Goal: Transaction & Acquisition: Purchase product/service

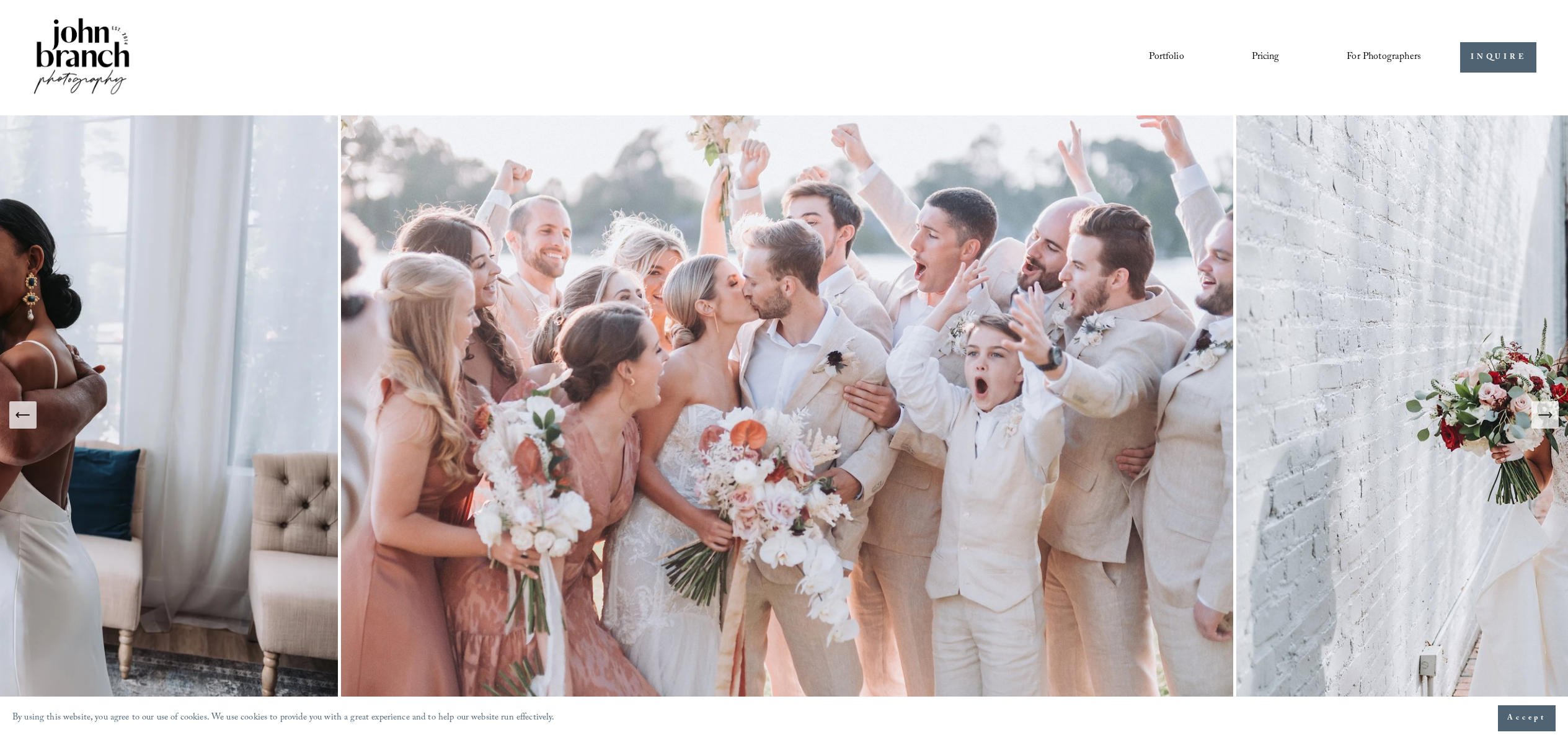
click at [0, 0] on span "Presets" at bounding box center [0, 0] width 0 height 0
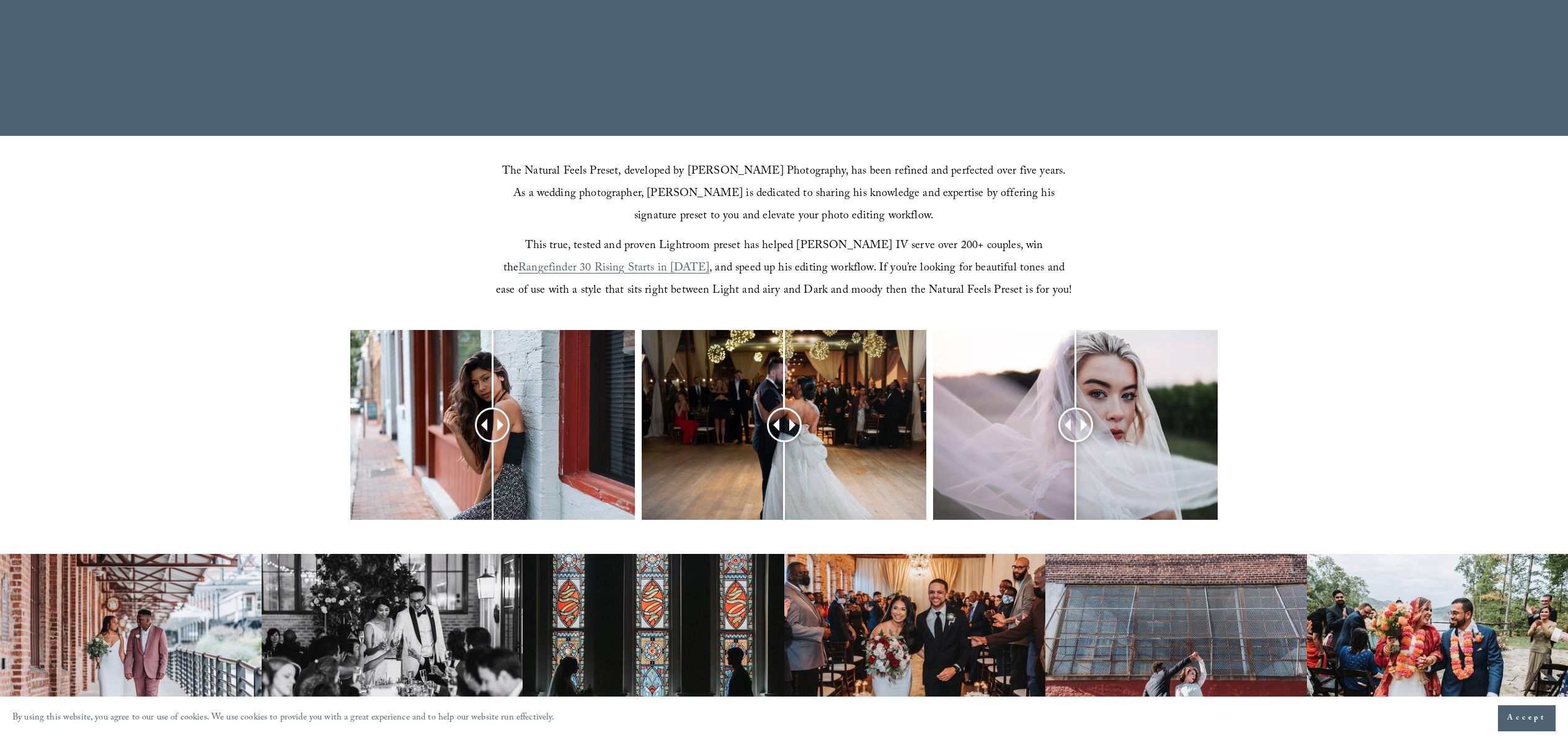
scroll to position [413, 0]
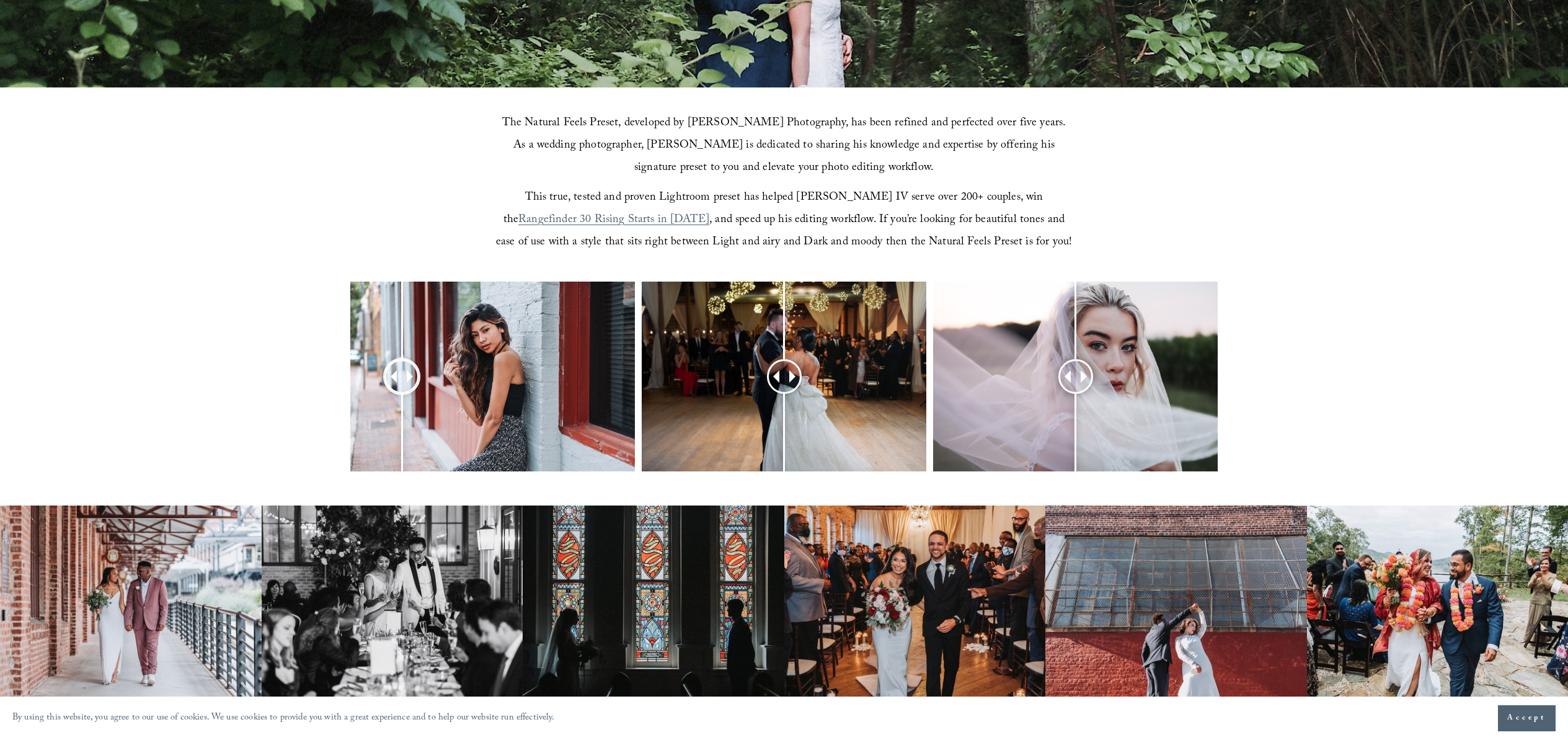
drag, startPoint x: 496, startPoint y: 376, endPoint x: 402, endPoint y: 368, distance: 94.3
click at [402, 368] on div at bounding box center [402, 376] width 34 height 34
drag, startPoint x: 1072, startPoint y: 379, endPoint x: 1021, endPoint y: 375, distance: 51.2
click at [1021, 375] on div at bounding box center [1021, 376] width 35 height 35
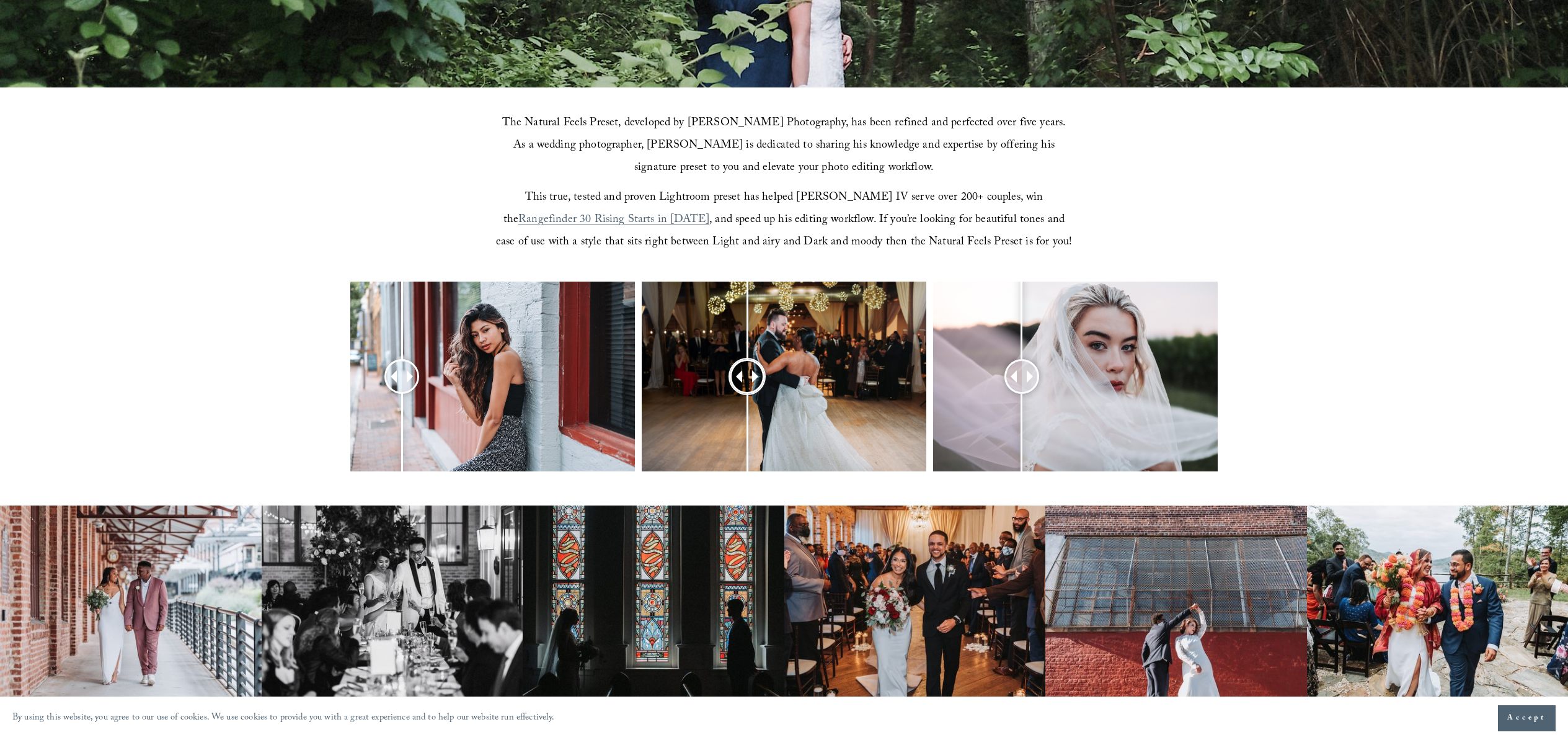
drag, startPoint x: 787, startPoint y: 382, endPoint x: 747, endPoint y: 373, distance: 41.0
click at [747, 373] on div at bounding box center [747, 376] width 35 height 35
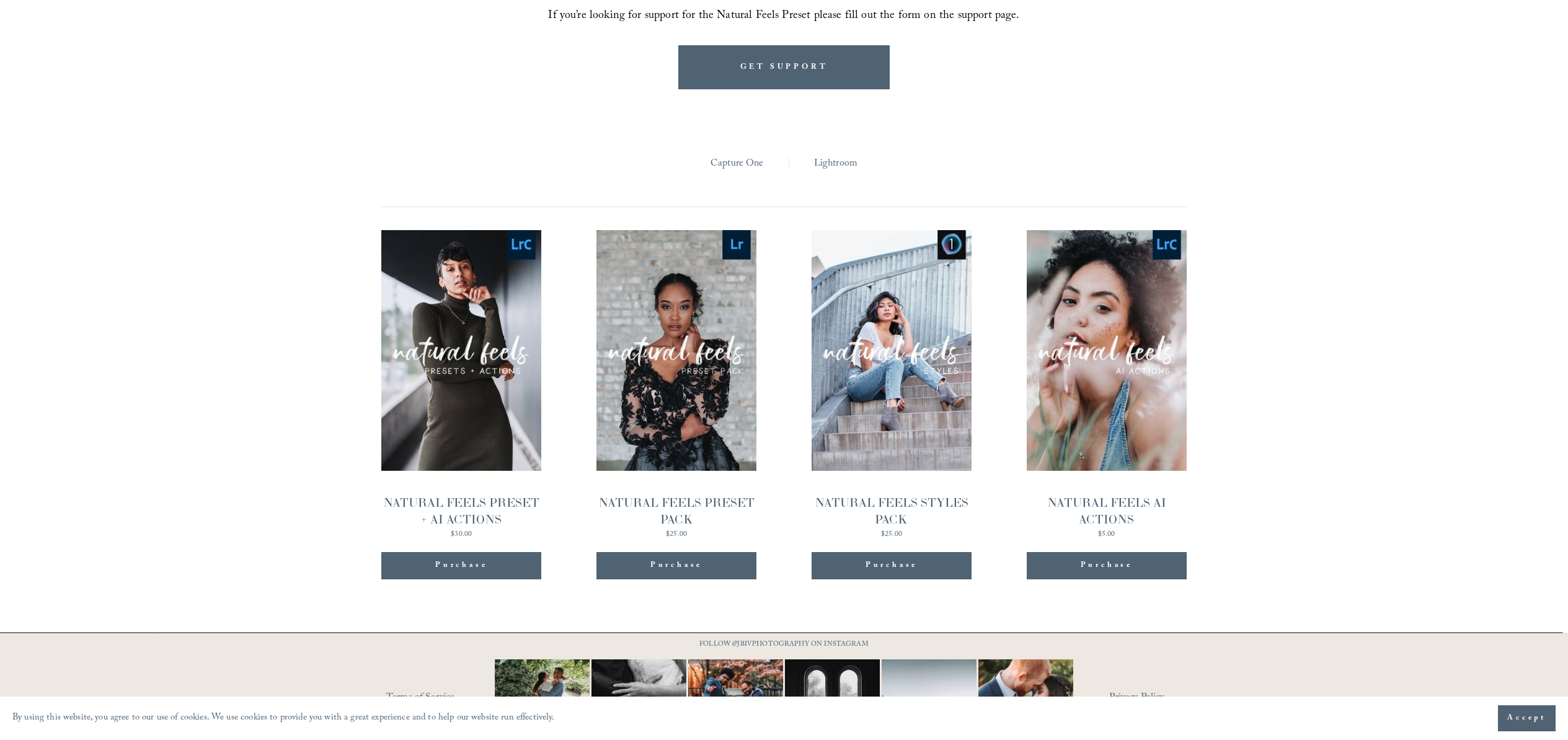
scroll to position [1380, 0]
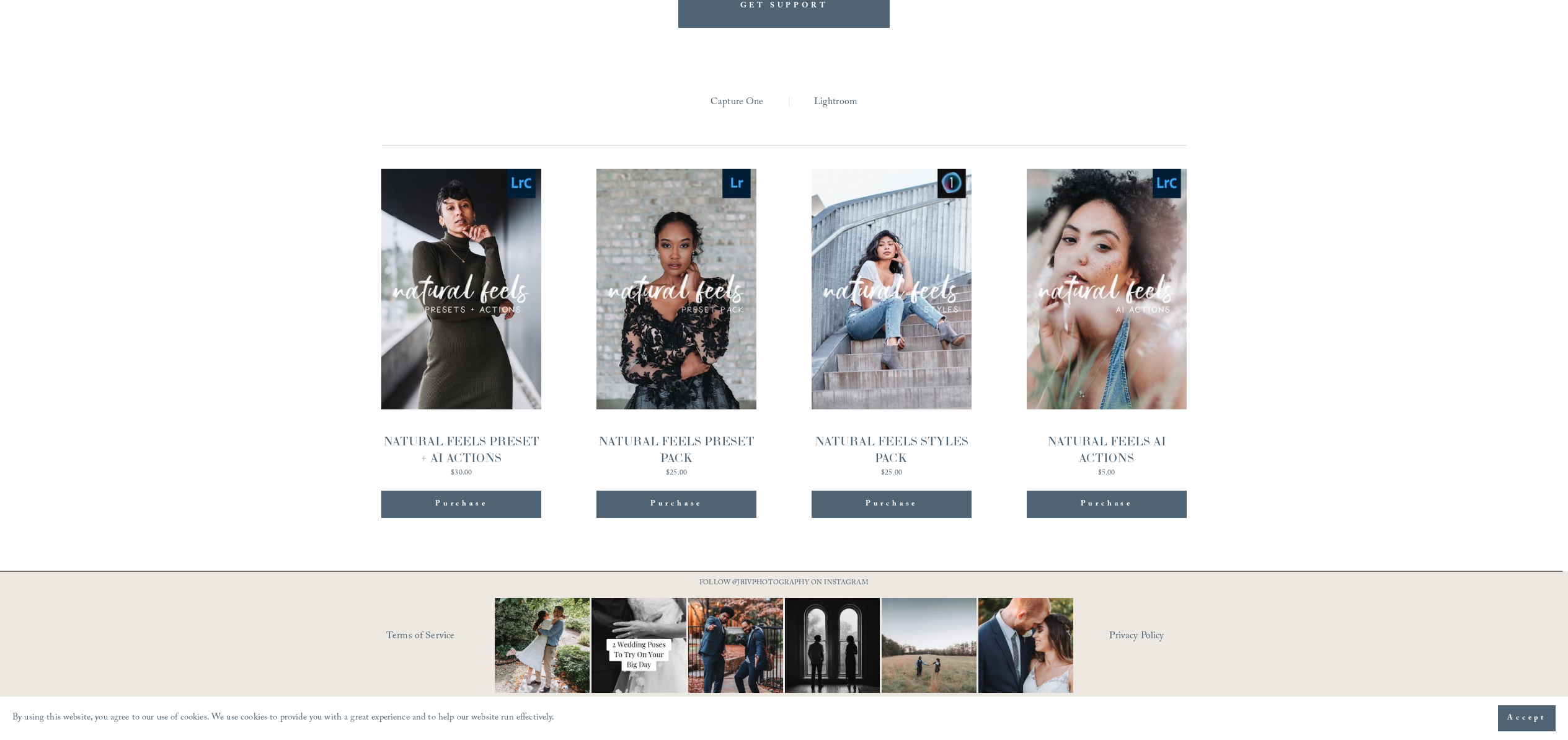
click at [656, 281] on span "Quick View" at bounding box center [676, 266] width 78 height 34
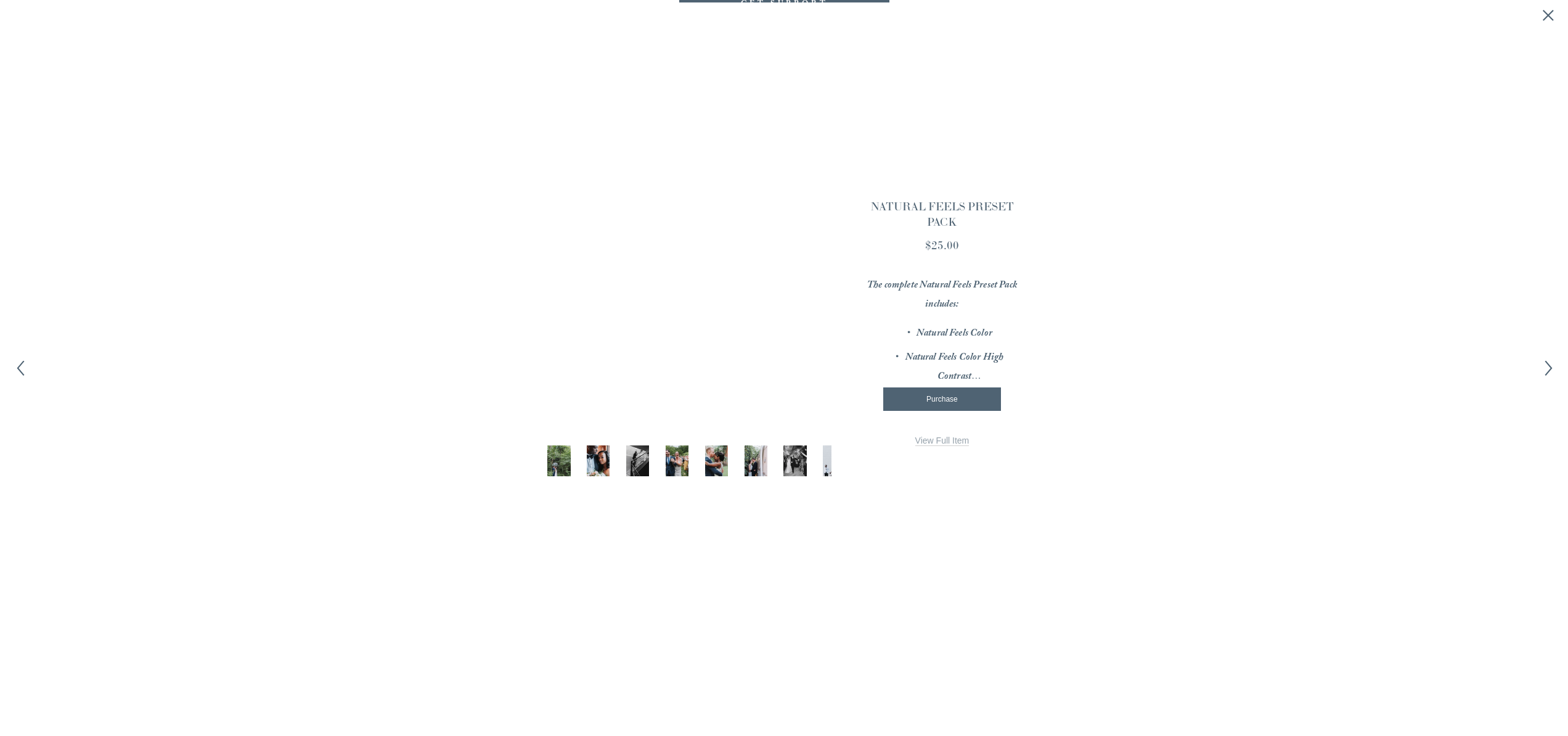
scroll to position [1374, 0]
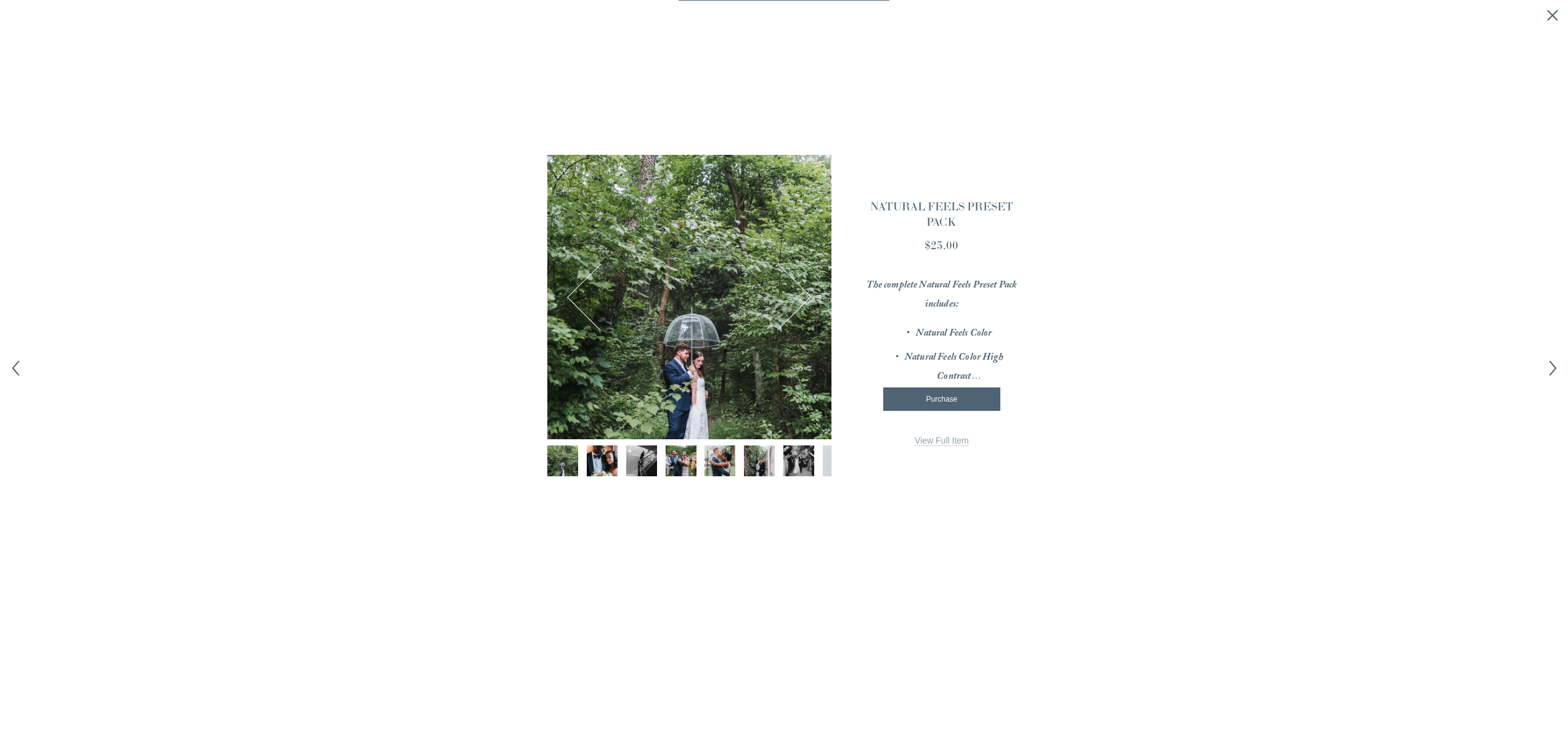
click at [934, 445] on span "View Full Item" at bounding box center [942, 440] width 54 height 10
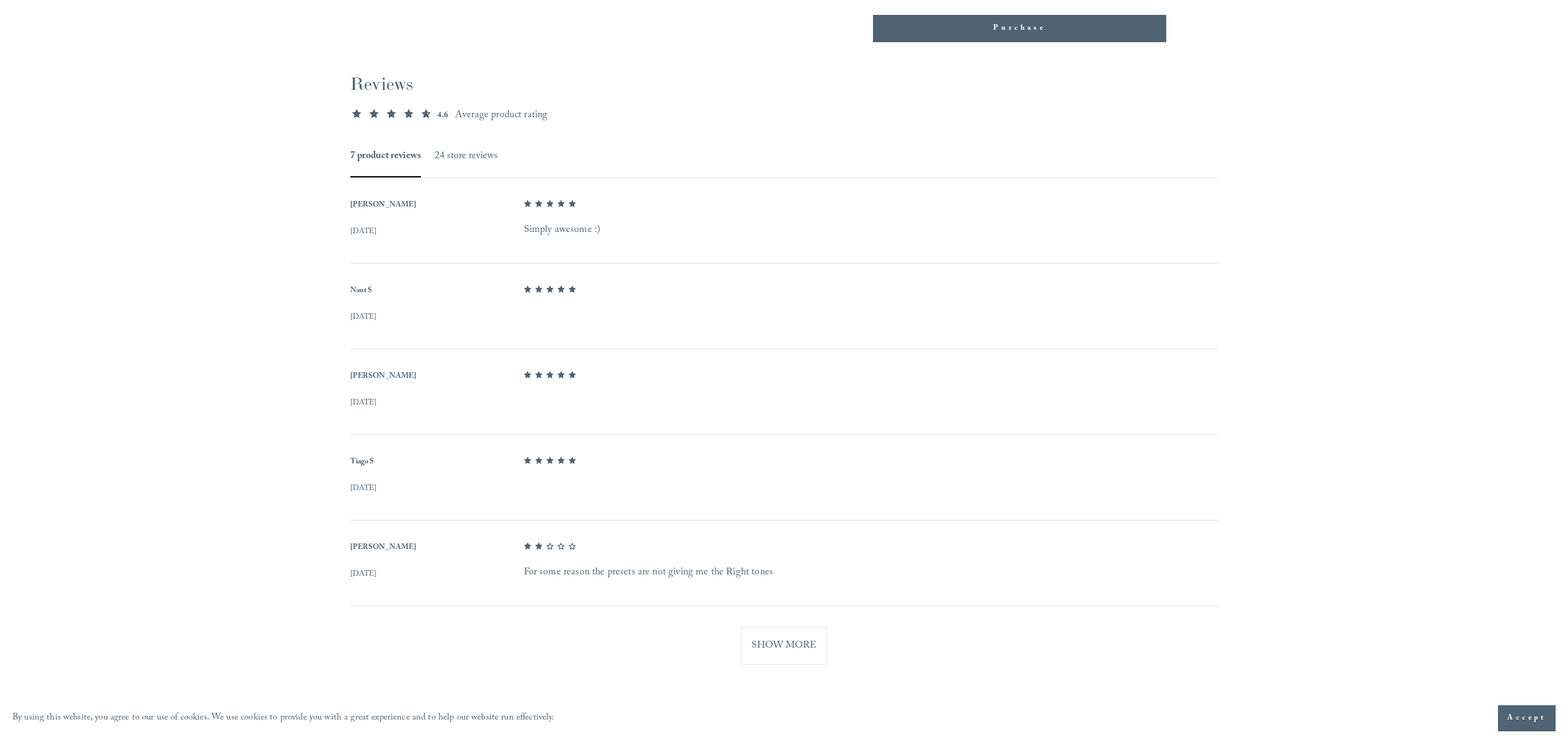
scroll to position [821, 0]
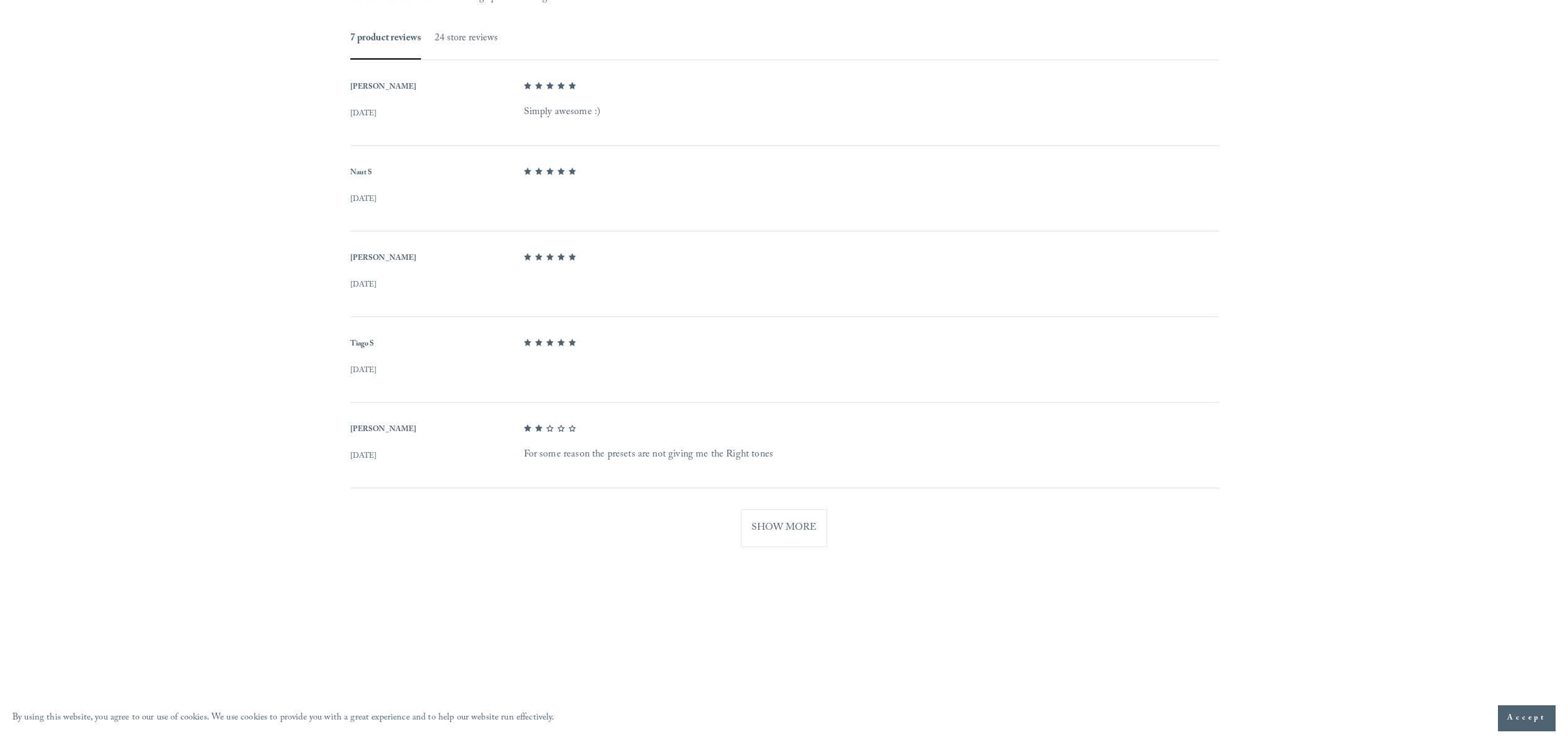
click at [787, 540] on button "Show More" at bounding box center [784, 528] width 86 height 38
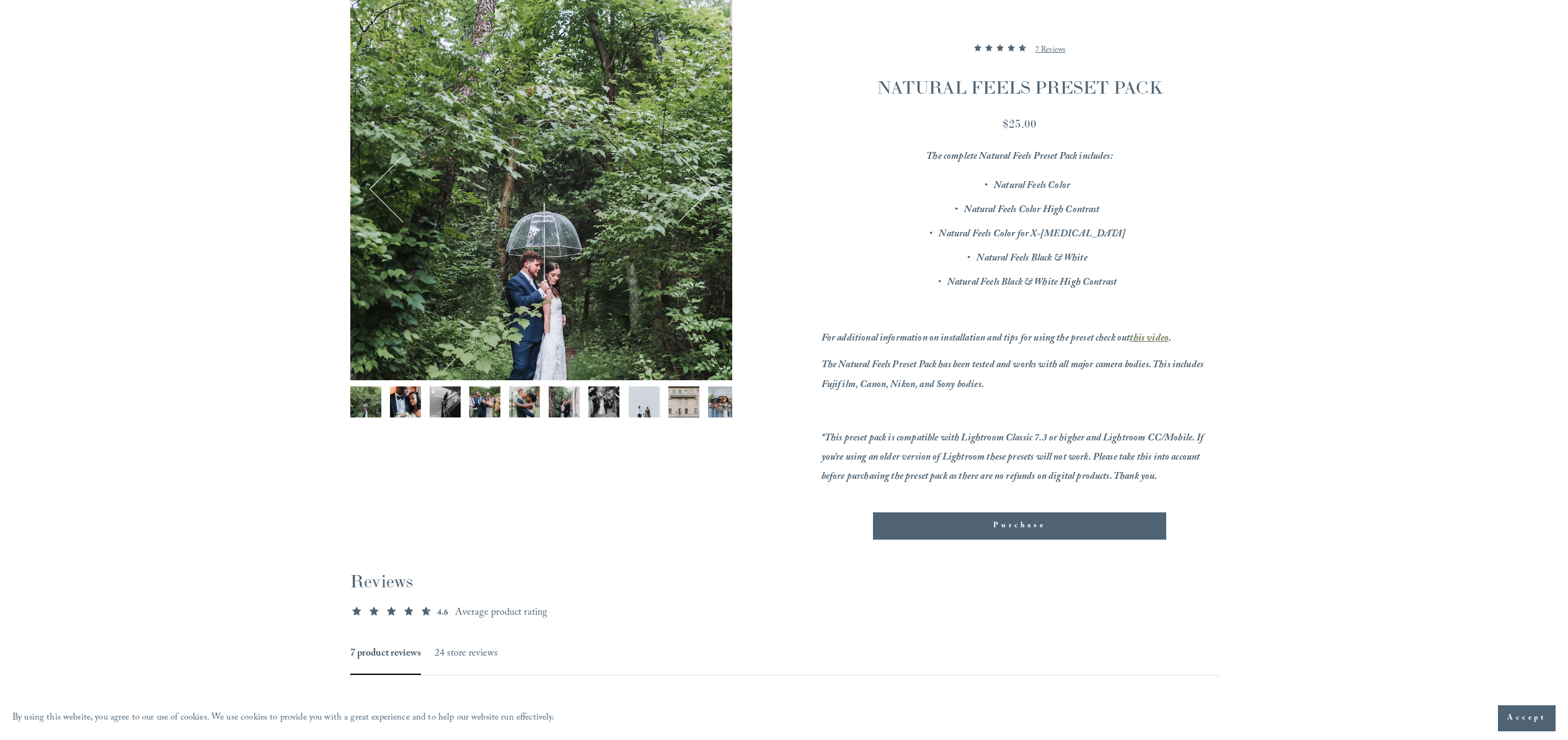
scroll to position [200, 0]
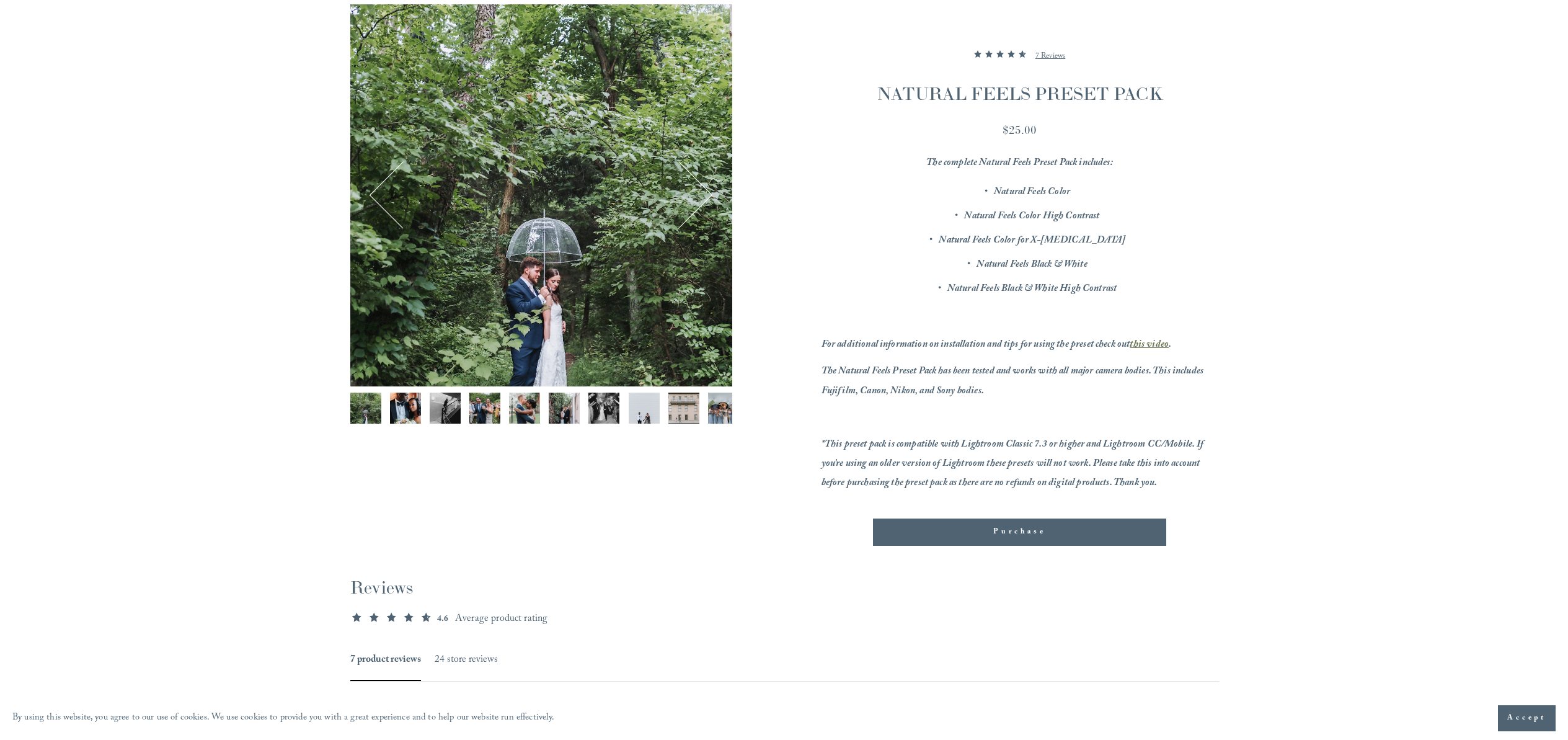
click at [1148, 344] on em "this video" at bounding box center [1149, 344] width 39 height 17
